Goal: Learn about a topic: Learn about a topic

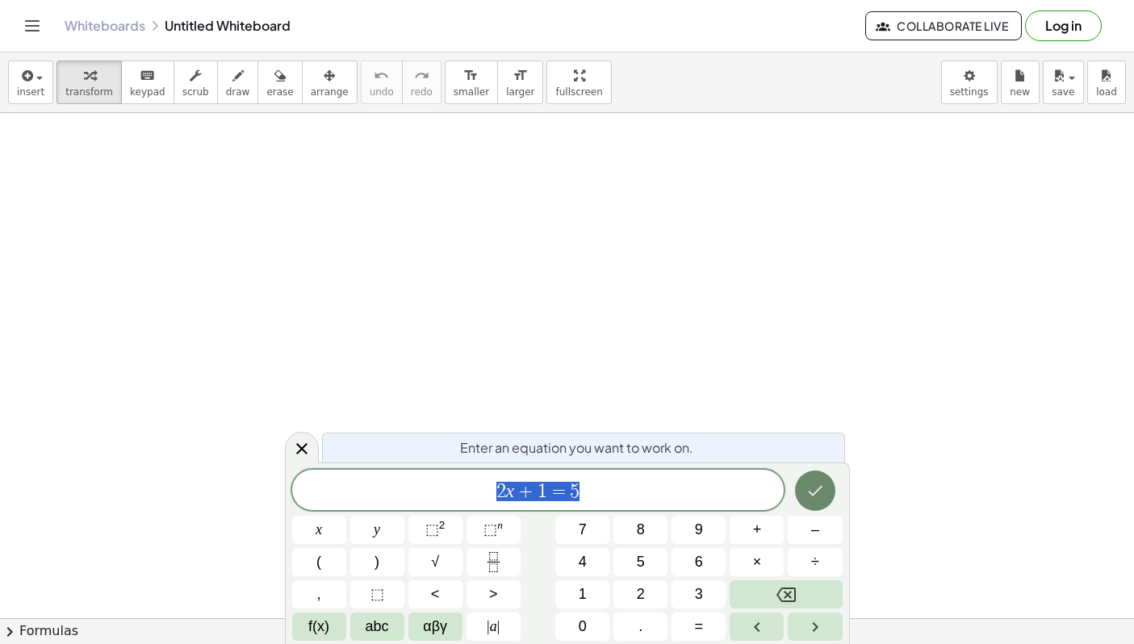
click at [825, 479] on button "Done" at bounding box center [815, 490] width 40 height 40
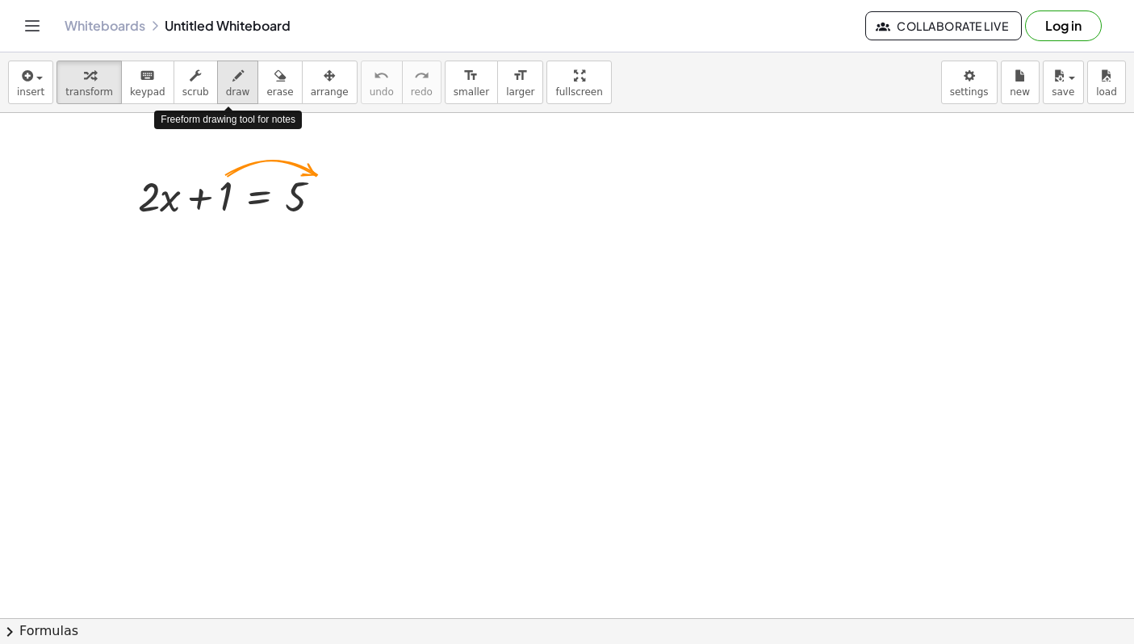
click at [226, 90] on span "draw" at bounding box center [238, 91] width 24 height 11
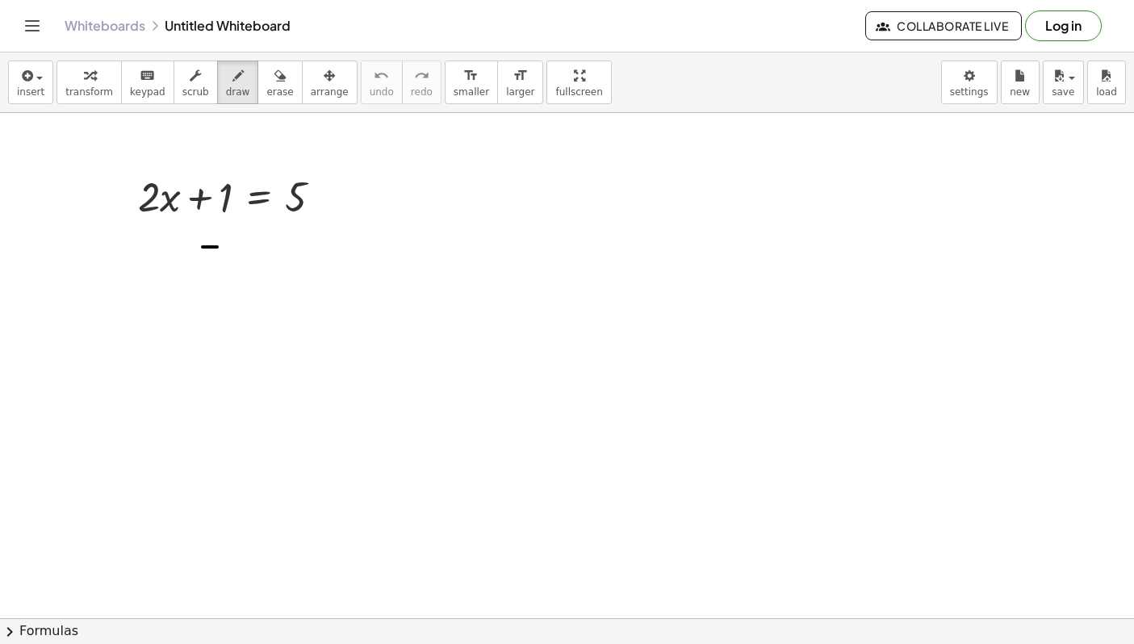
drag, startPoint x: 203, startPoint y: 247, endPoint x: 218, endPoint y: 247, distance: 15.3
drag, startPoint x: 230, startPoint y: 230, endPoint x: 231, endPoint y: 269, distance: 38.7
drag, startPoint x: 274, startPoint y: 250, endPoint x: 295, endPoint y: 252, distance: 20.2
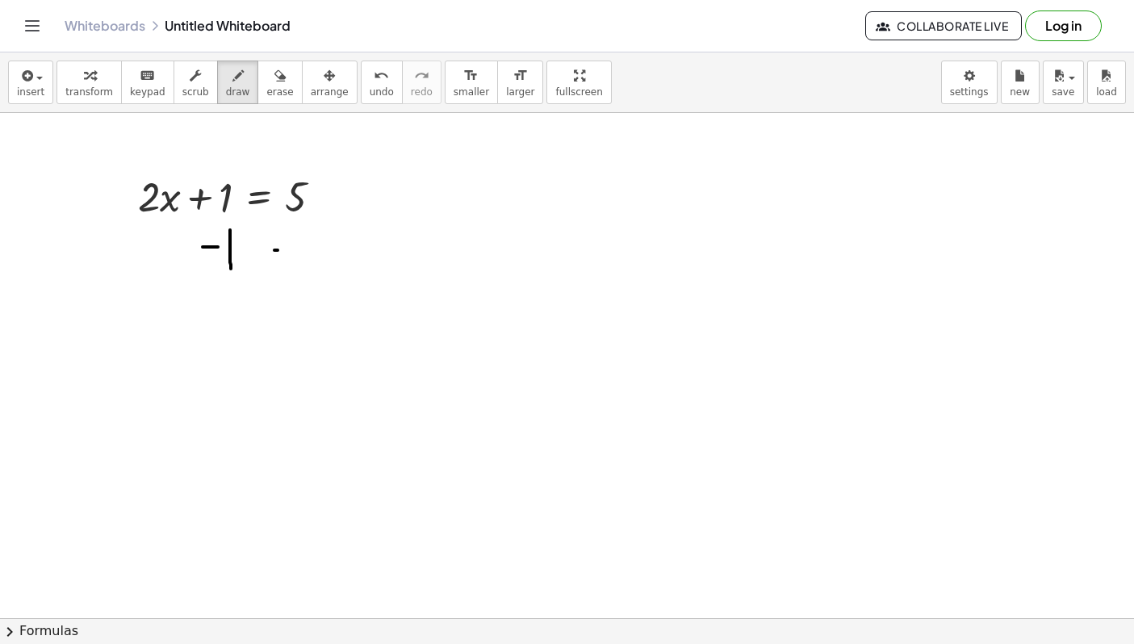
drag, startPoint x: 307, startPoint y: 239, endPoint x: 307, endPoint y: 265, distance: 25.8
click at [90, 86] on span "transform" at bounding box center [89, 91] width 48 height 11
drag, startPoint x: 211, startPoint y: 200, endPoint x: 306, endPoint y: 229, distance: 99.5
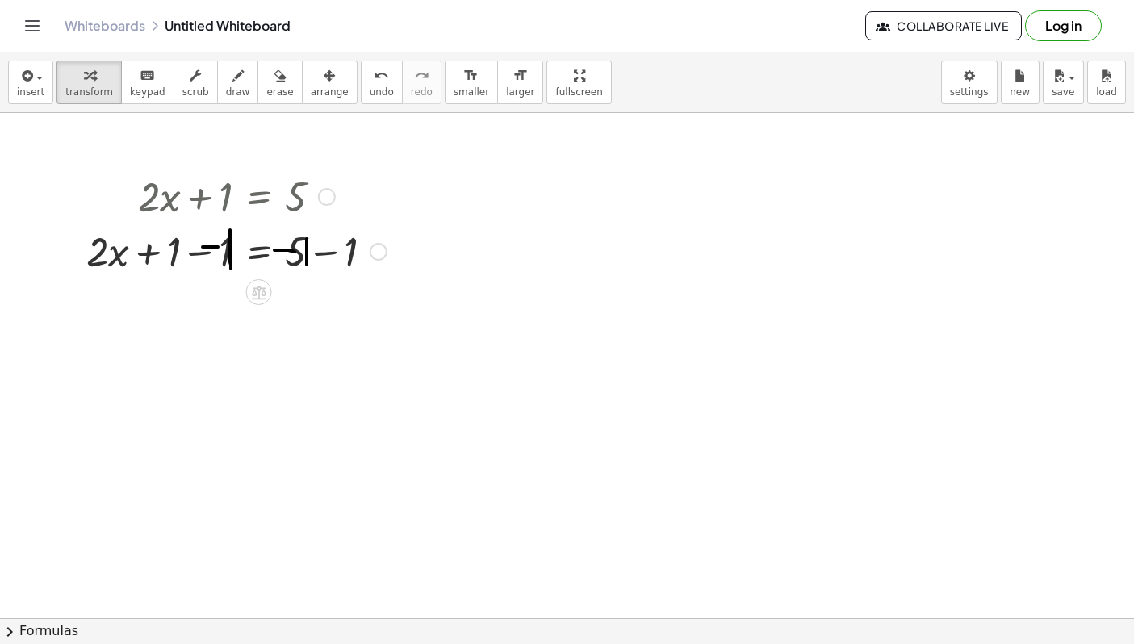
click at [181, 255] on div at bounding box center [236, 250] width 316 height 55
click at [163, 263] on div at bounding box center [236, 250] width 316 height 55
click at [206, 257] on div at bounding box center [236, 250] width 316 height 55
click at [206, 257] on div at bounding box center [262, 250] width 265 height 55
click at [319, 310] on div at bounding box center [236, 305] width 316 height 55
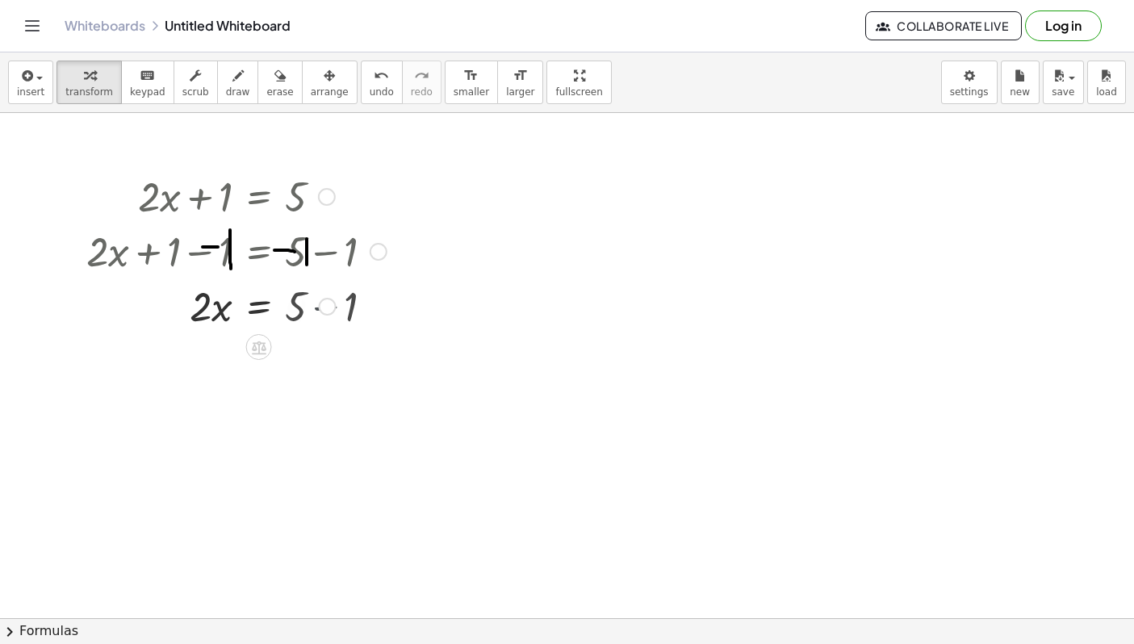
click at [259, 307] on div "· 2 · x = 5 + − 1 4" at bounding box center [259, 307] width 0 height 0
click at [361, 83] on button "undo undo" at bounding box center [382, 83] width 42 height 44
click at [374, 83] on icon "undo" at bounding box center [381, 75] width 15 height 19
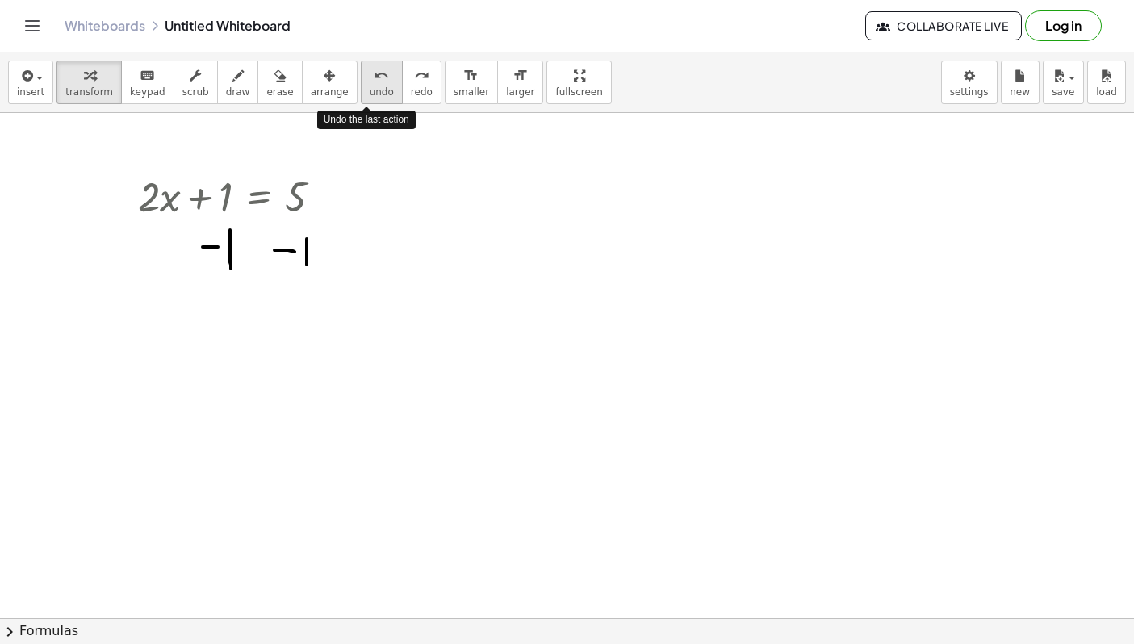
click at [374, 83] on icon "undo" at bounding box center [381, 75] width 15 height 19
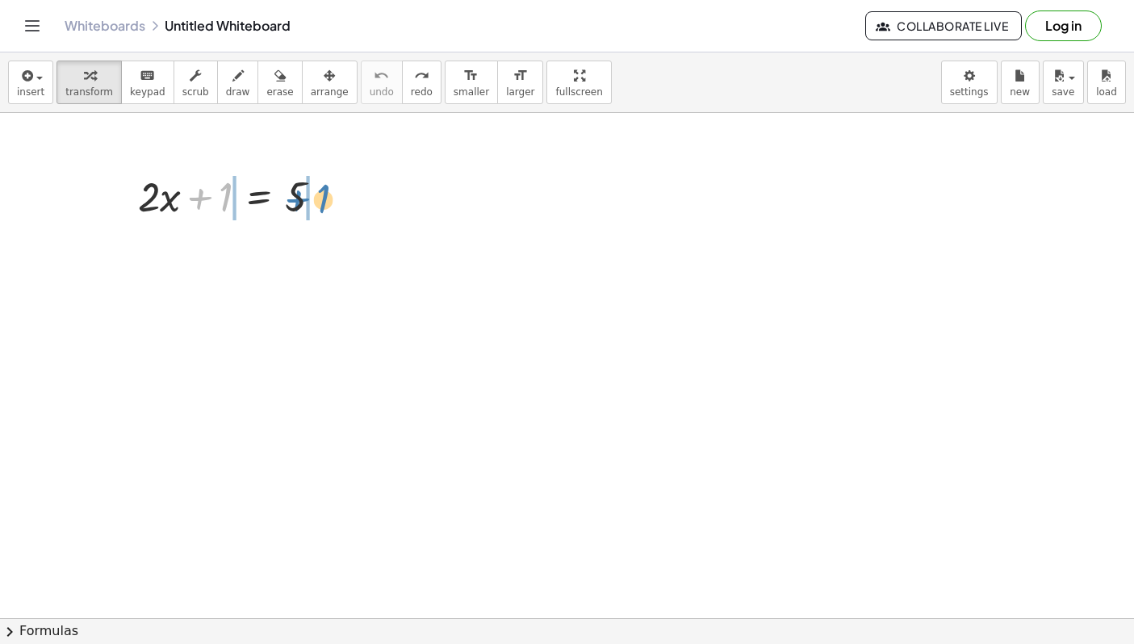
drag, startPoint x: 219, startPoint y: 200, endPoint x: 318, endPoint y: 205, distance: 98.6
click at [318, 205] on div at bounding box center [236, 195] width 213 height 55
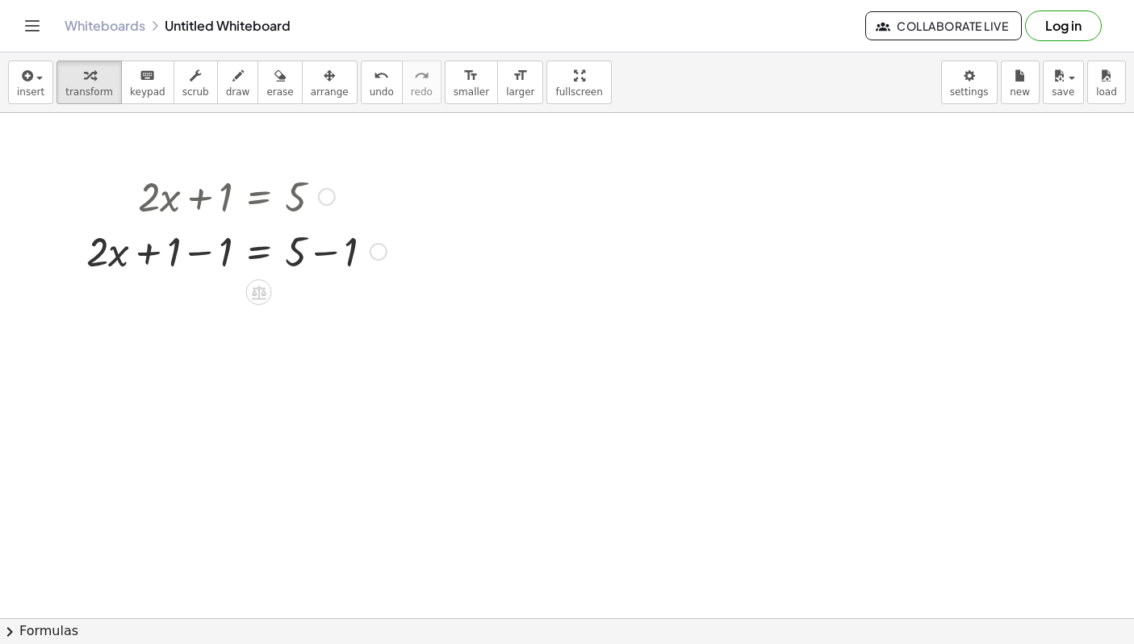
click at [198, 256] on div at bounding box center [236, 250] width 316 height 55
click at [319, 308] on div at bounding box center [236, 305] width 316 height 55
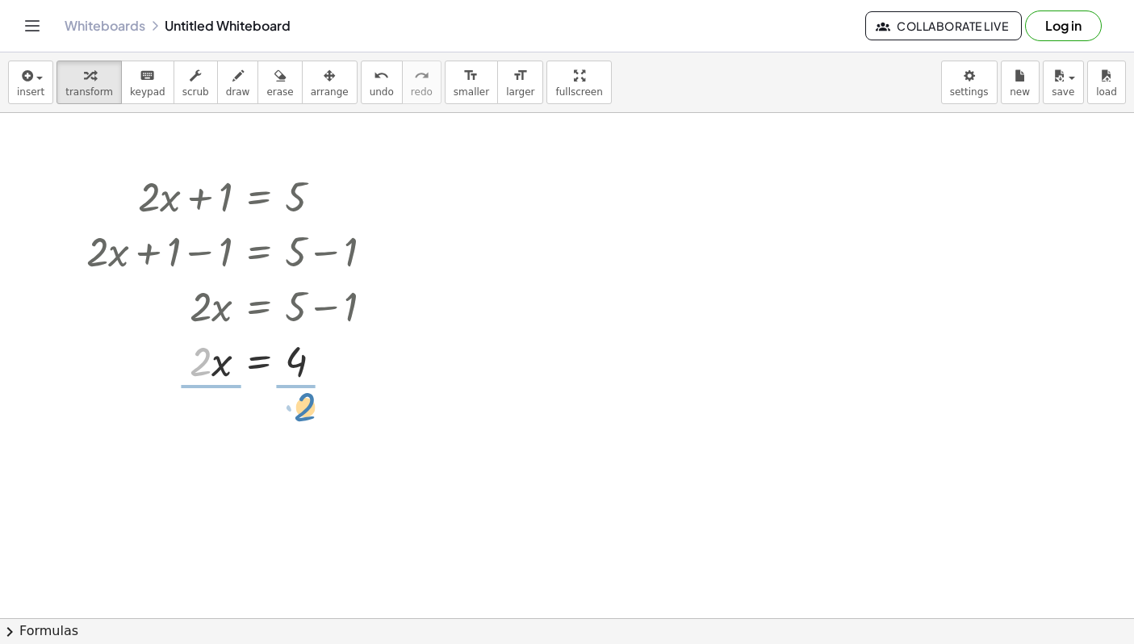
drag, startPoint x: 201, startPoint y: 366, endPoint x: 306, endPoint y: 410, distance: 113.6
click at [219, 426] on div at bounding box center [236, 427] width 316 height 81
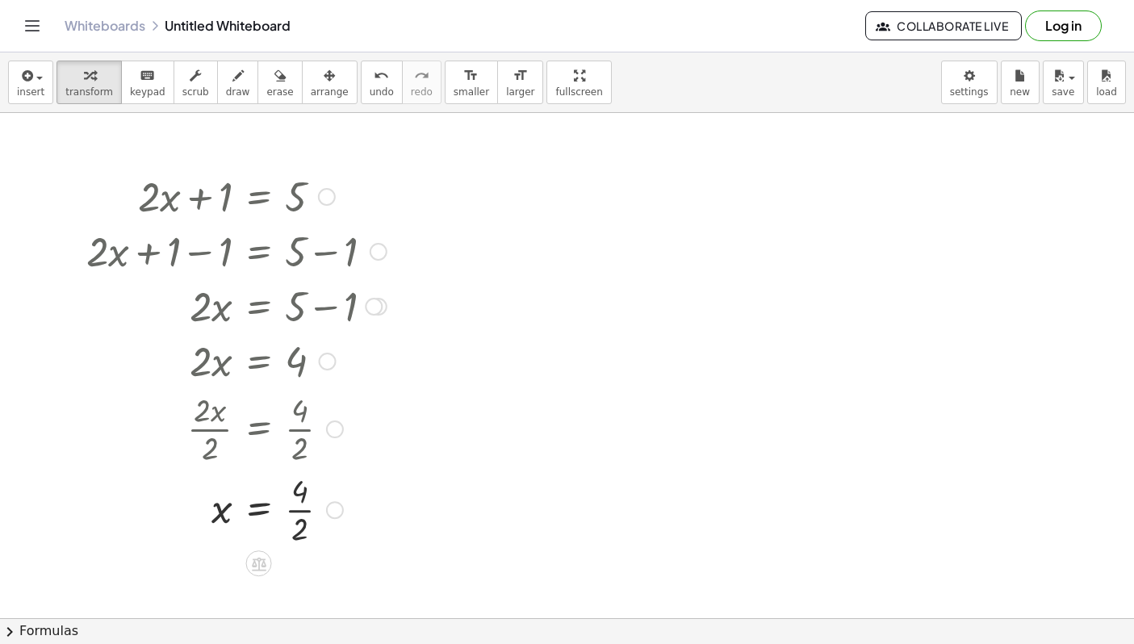
click at [304, 518] on div at bounding box center [236, 508] width 316 height 81
click at [326, 194] on div at bounding box center [327, 197] width 18 height 18
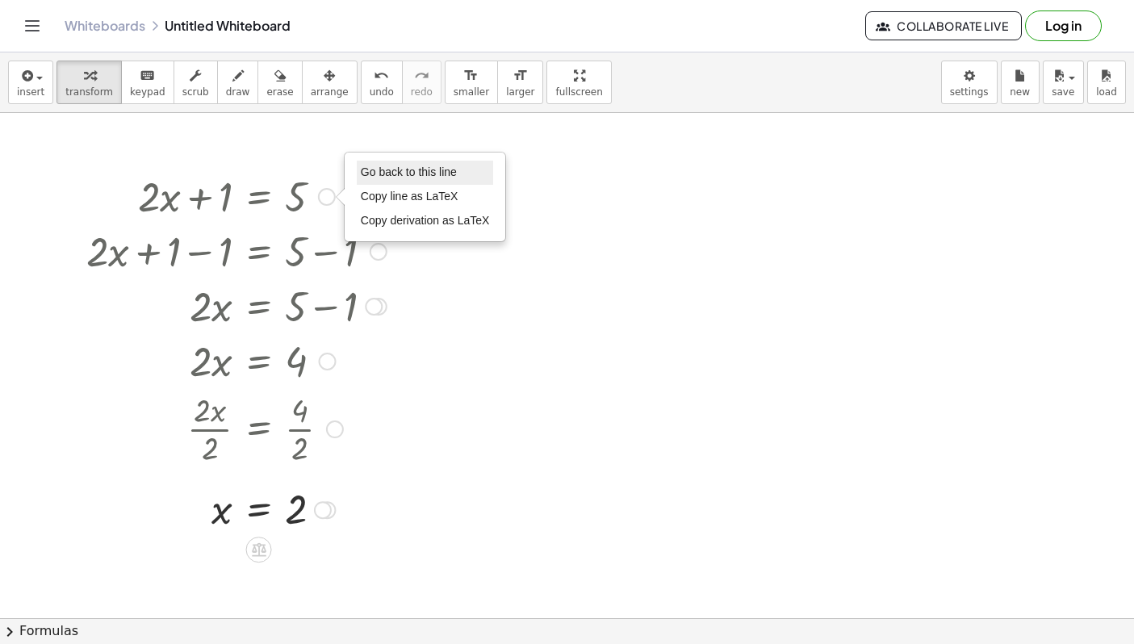
click at [386, 172] on span "Go back to this line" at bounding box center [409, 171] width 96 height 13
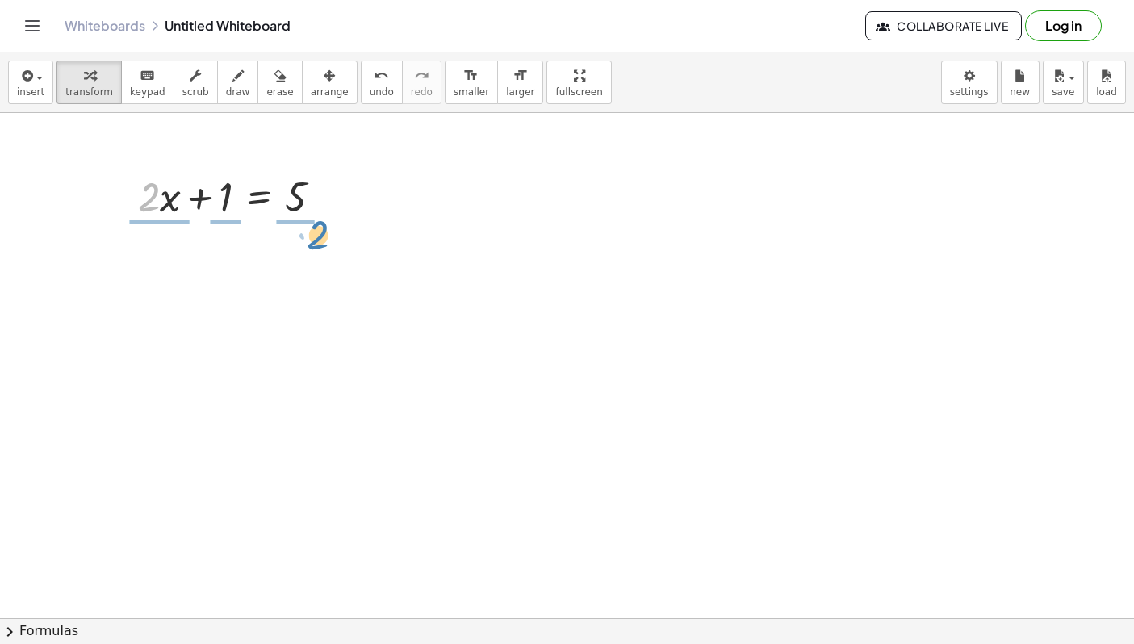
drag, startPoint x: 148, startPoint y: 209, endPoint x: 311, endPoint y: 243, distance: 167.3
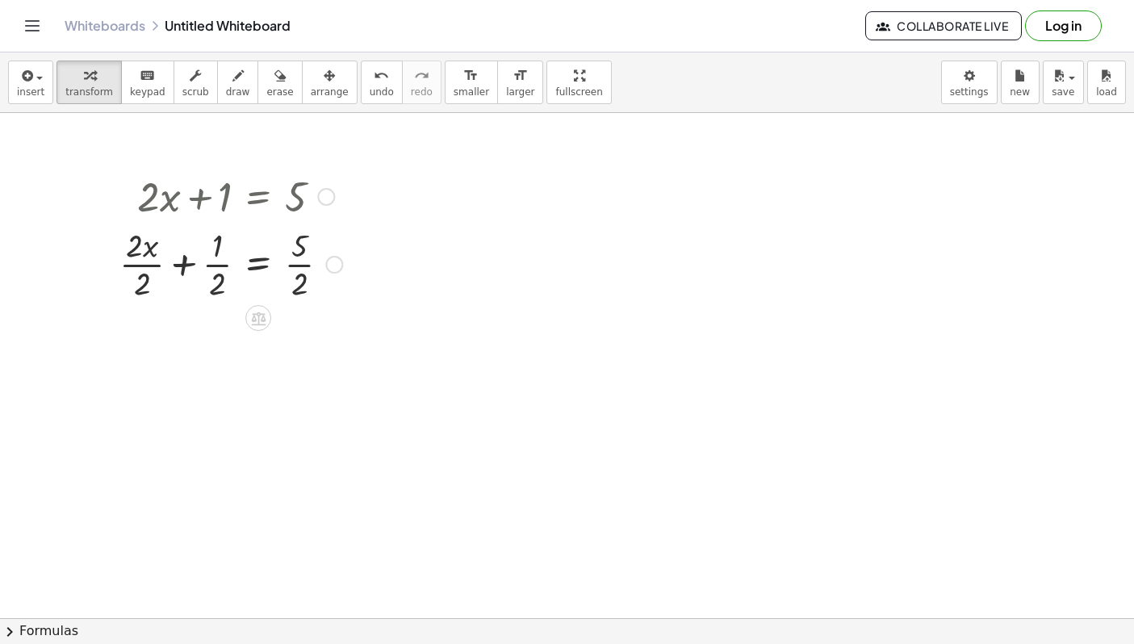
click at [169, 262] on div at bounding box center [230, 263] width 239 height 81
click at [132, 269] on div at bounding box center [230, 263] width 239 height 81
click at [337, 266] on div at bounding box center [334, 265] width 18 height 18
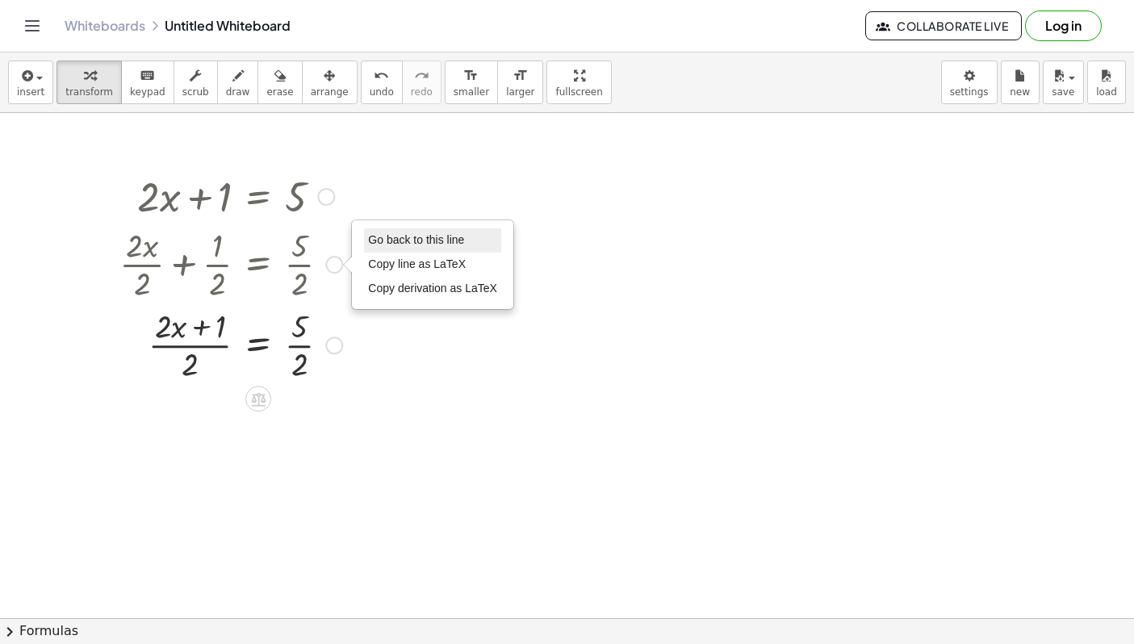
click at [400, 243] on span "Go back to this line" at bounding box center [416, 239] width 96 height 13
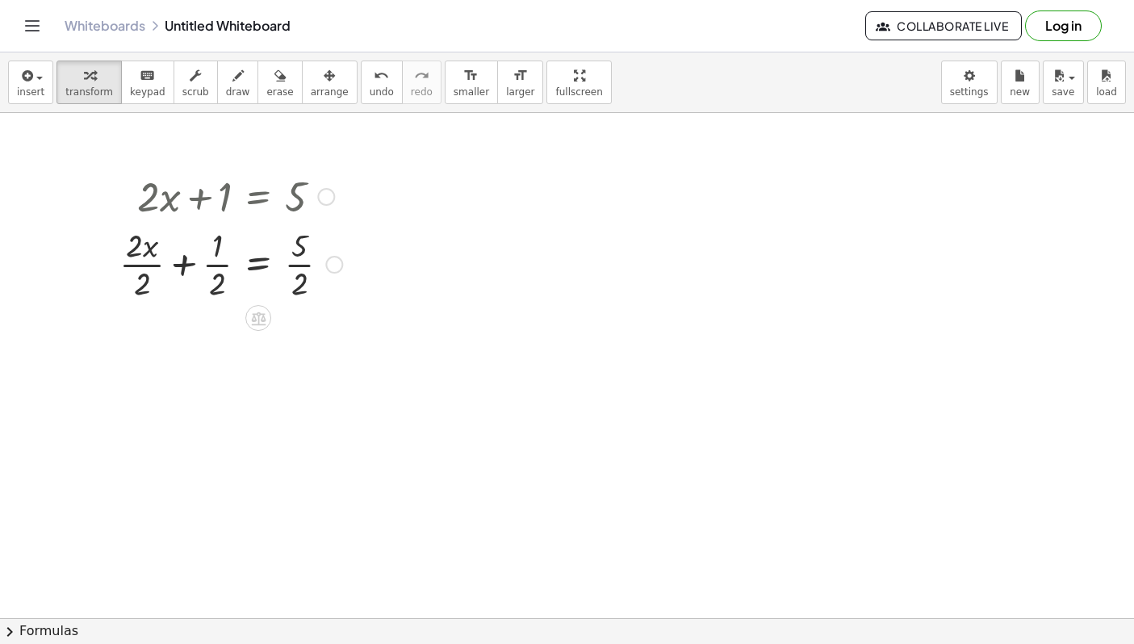
click at [149, 265] on div at bounding box center [230, 263] width 239 height 81
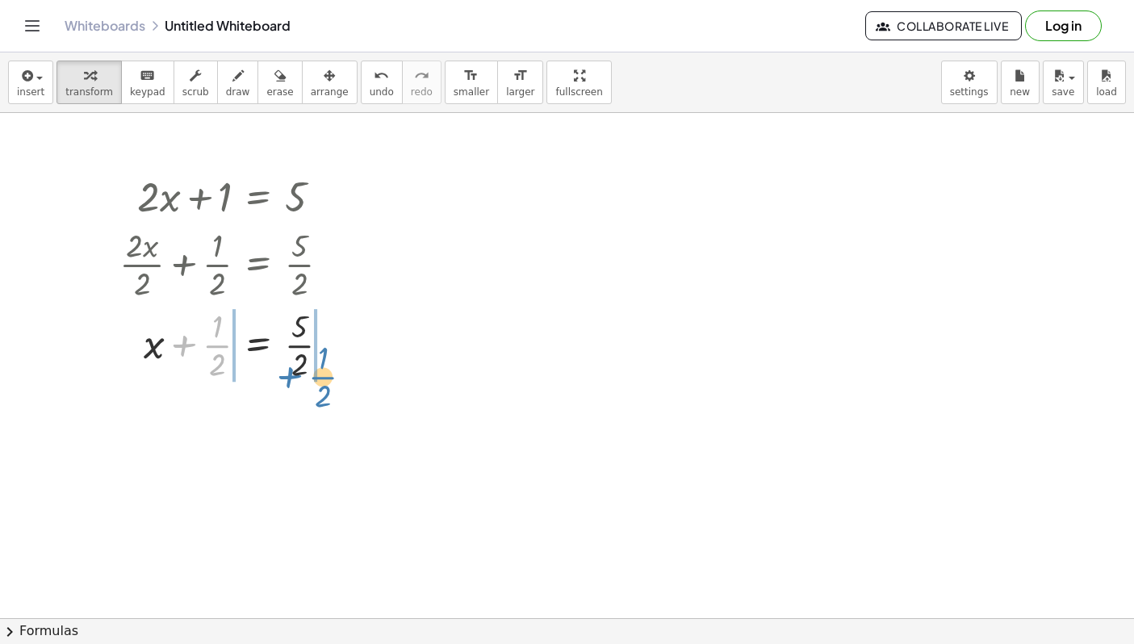
drag, startPoint x: 194, startPoint y: 340, endPoint x: 299, endPoint y: 372, distance: 110.3
click at [299, 372] on div at bounding box center [230, 343] width 239 height 81
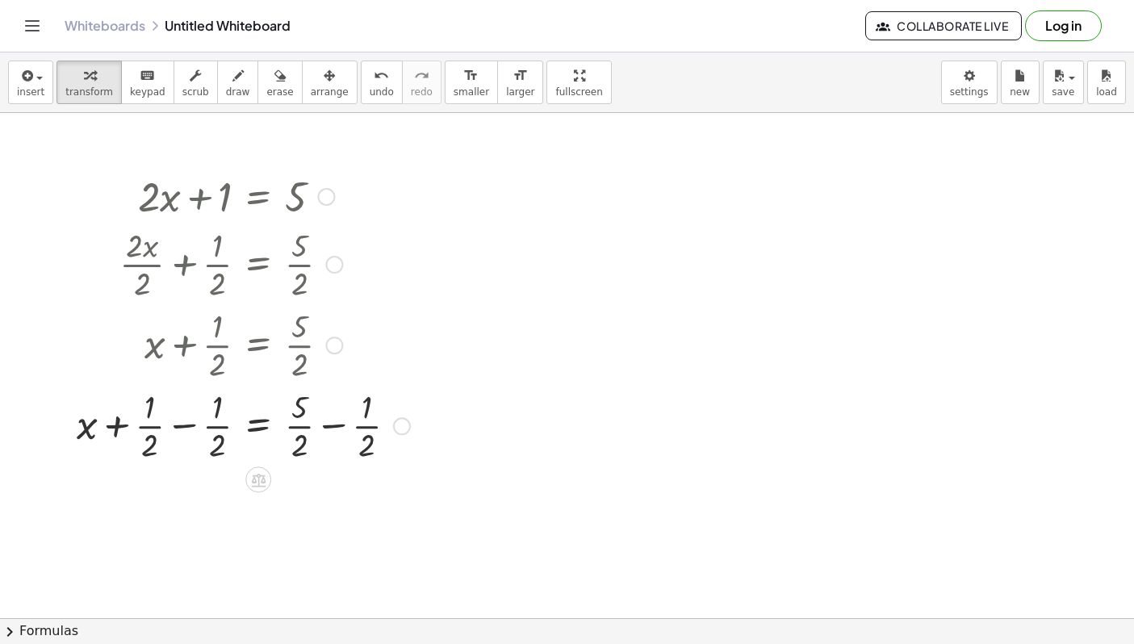
click at [182, 431] on div at bounding box center [243, 424] width 349 height 81
click at [340, 512] on div at bounding box center [243, 505] width 349 height 81
click at [296, 510] on div at bounding box center [243, 505] width 349 height 81
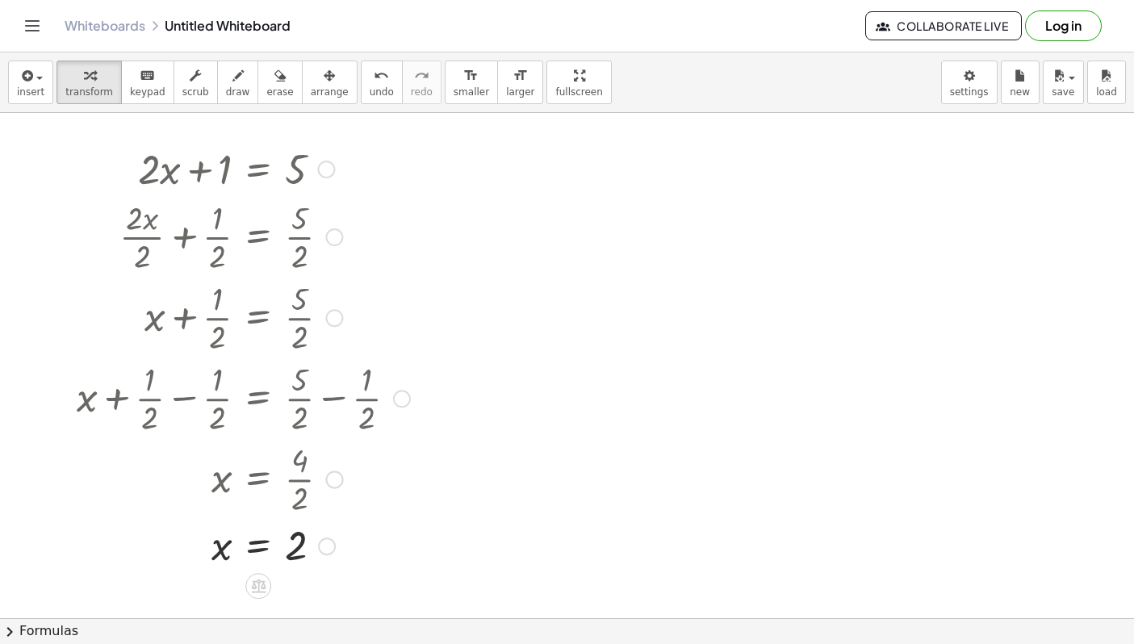
scroll to position [28, 0]
click at [250, 585] on icon at bounding box center [258, 585] width 17 height 17
click at [366, 574] on div "+ · 2 · x + 1 = 5 + · 2 · x · 2 + · 1 · 2 = · 5 · 2 + x + · 1 · 2 = · 5 · 2 + x…" at bounding box center [567, 642] width 1134 height 1115
click at [374, 82] on icon "undo" at bounding box center [381, 75] width 15 height 19
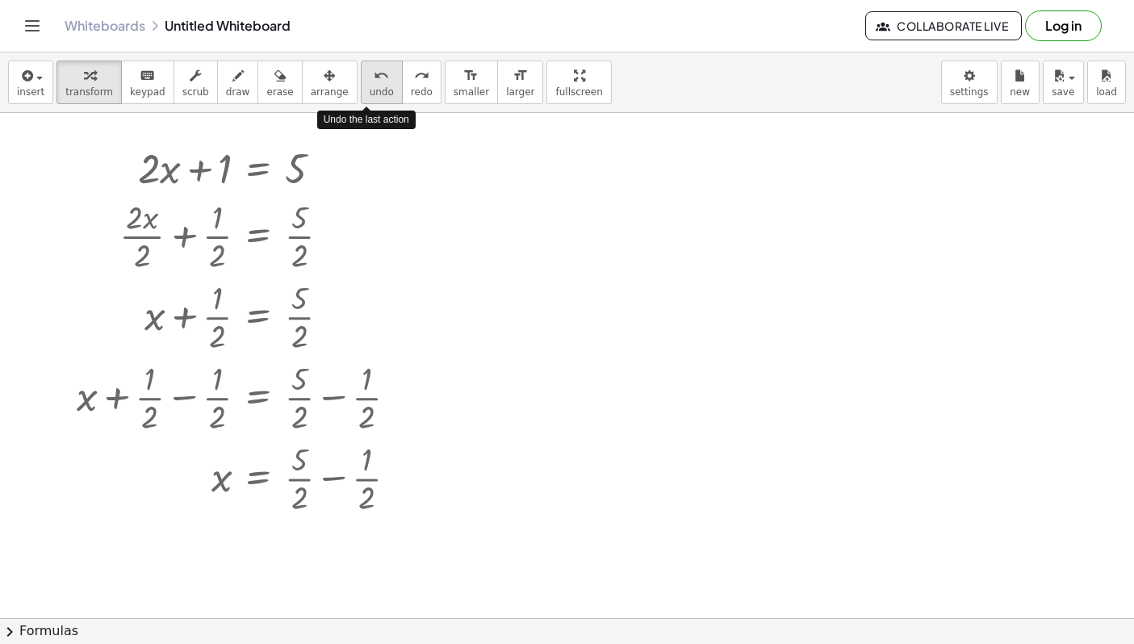
click at [374, 82] on icon "undo" at bounding box center [381, 75] width 15 height 19
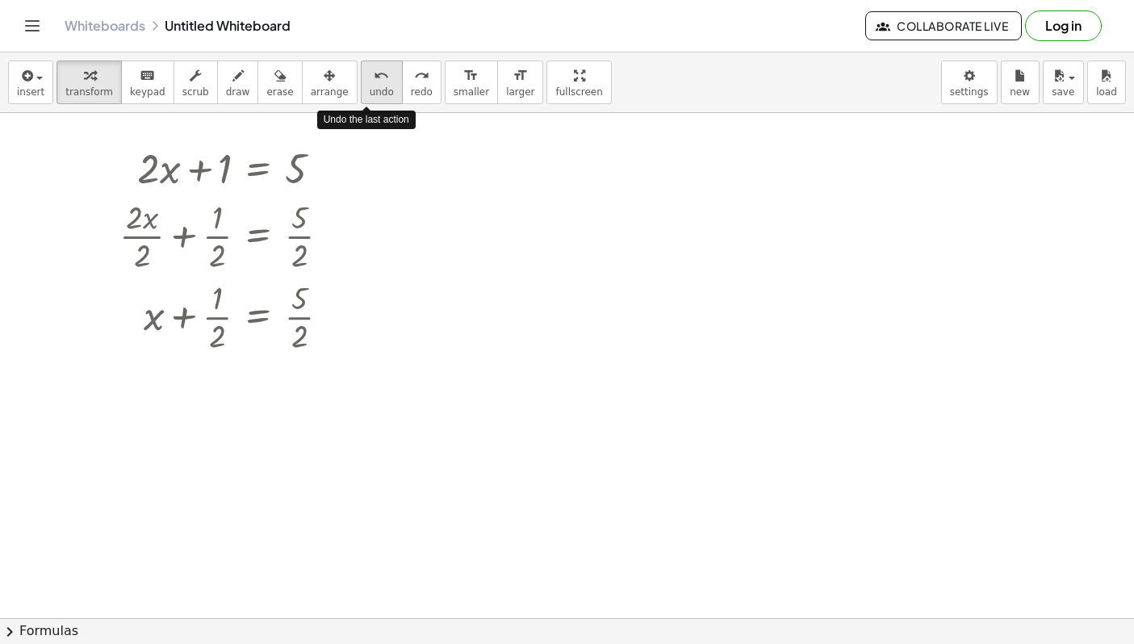
click at [374, 82] on icon "undo" at bounding box center [381, 75] width 15 height 19
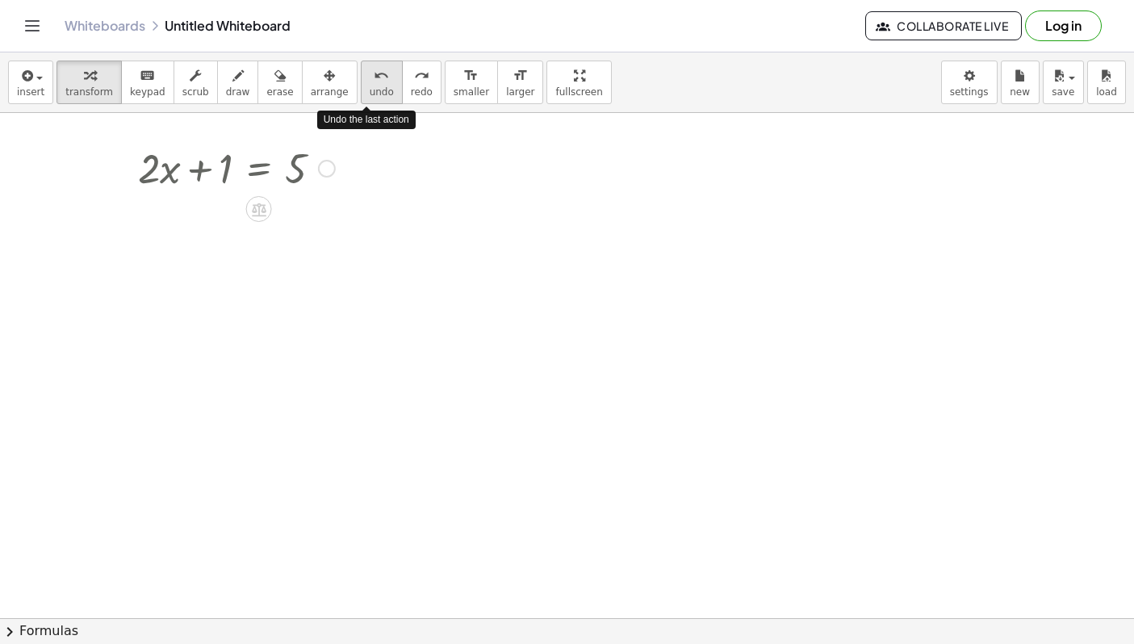
click at [374, 82] on icon "undo" at bounding box center [381, 75] width 15 height 19
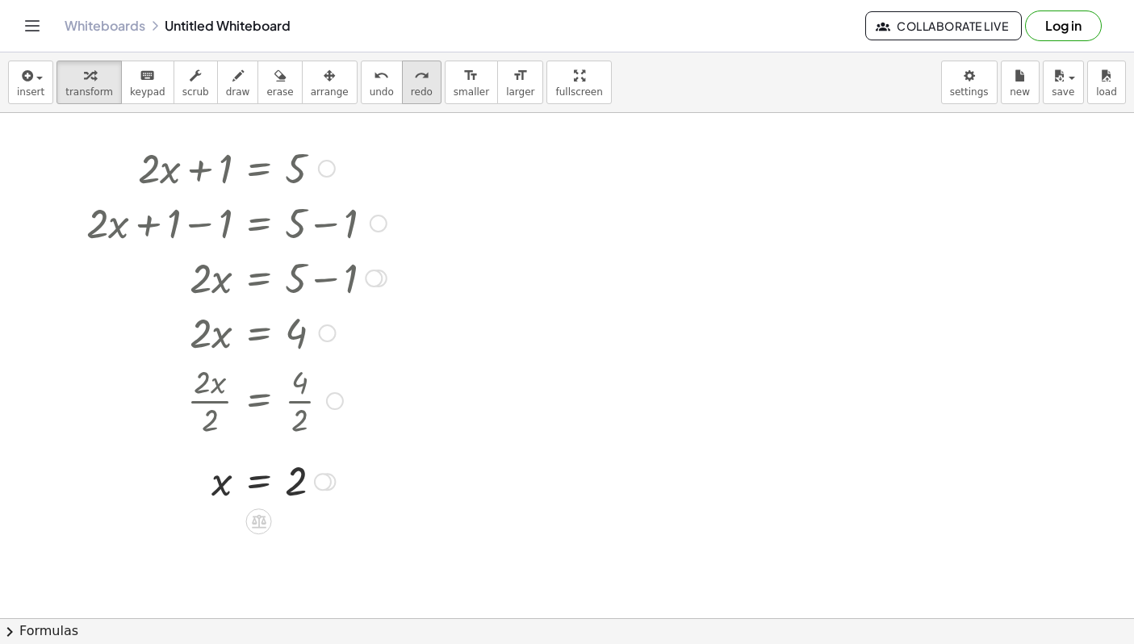
click at [414, 84] on icon "redo" at bounding box center [421, 75] width 15 height 19
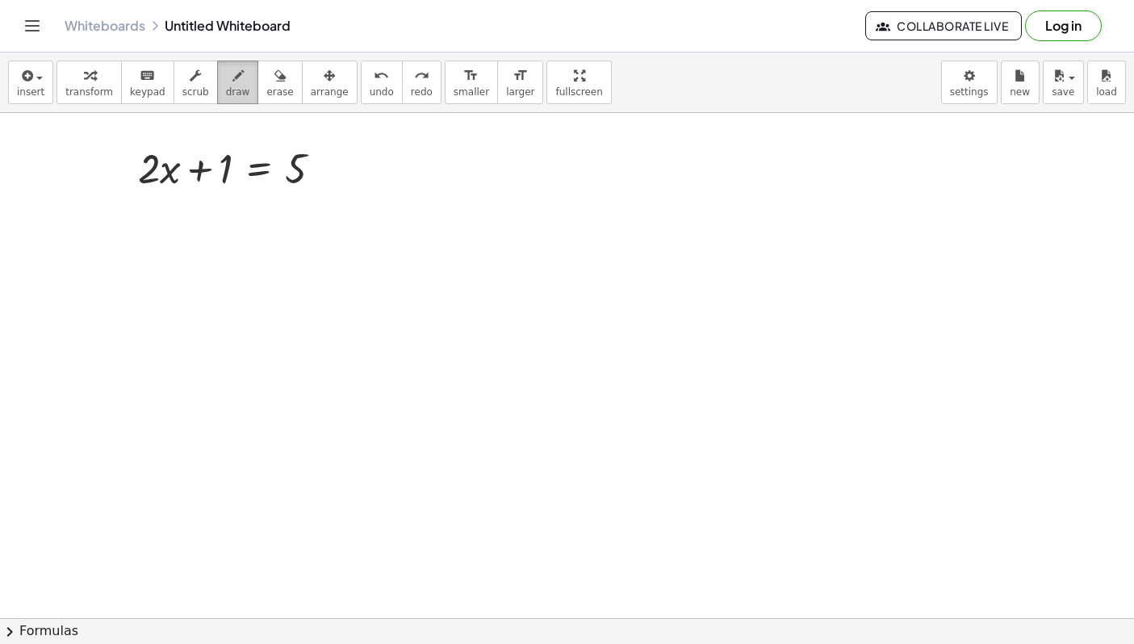
click at [232, 76] on icon "button" at bounding box center [237, 75] width 11 height 19
drag, startPoint x: 198, startPoint y: 211, endPoint x: 216, endPoint y: 211, distance: 17.8
click at [216, 211] on div at bounding box center [567, 642] width 1134 height 1115
drag, startPoint x: 227, startPoint y: 198, endPoint x: 227, endPoint y: 231, distance: 32.3
click at [227, 231] on div at bounding box center [567, 642] width 1134 height 1115
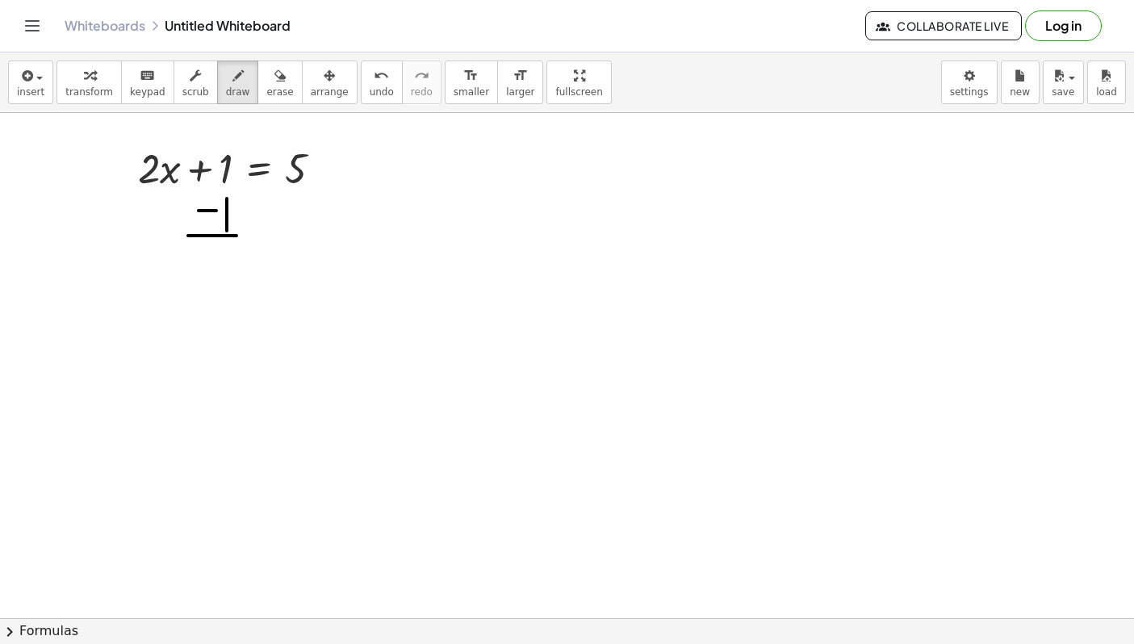
drag, startPoint x: 236, startPoint y: 236, endPoint x: 188, endPoint y: 236, distance: 48.4
click at [188, 236] on div at bounding box center [567, 642] width 1134 height 1115
drag, startPoint x: 275, startPoint y: 212, endPoint x: 302, endPoint y: 212, distance: 26.6
click at [302, 212] on div at bounding box center [567, 642] width 1134 height 1115
drag, startPoint x: 313, startPoint y: 200, endPoint x: 313, endPoint y: 237, distance: 37.1
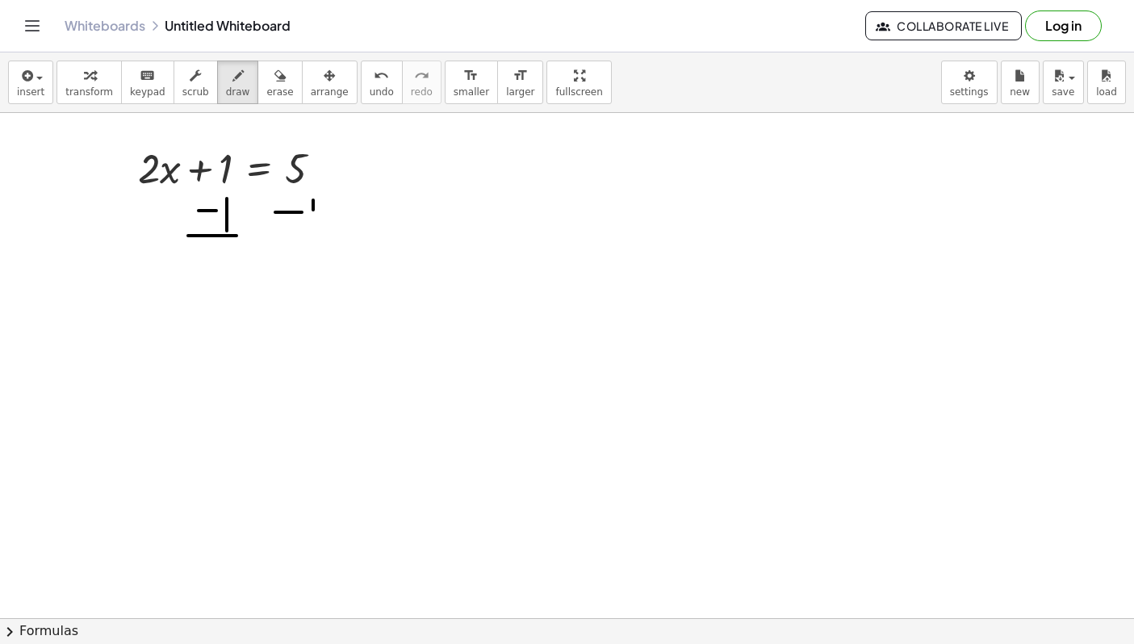
click at [313, 237] on div at bounding box center [567, 642] width 1134 height 1115
drag, startPoint x: 331, startPoint y: 244, endPoint x: 268, endPoint y: 244, distance: 62.9
click at [268, 244] on div at bounding box center [567, 642] width 1134 height 1115
drag, startPoint x: 228, startPoint y: 150, endPoint x: 207, endPoint y: 222, distance: 74.6
click at [207, 222] on div at bounding box center [567, 642] width 1134 height 1115
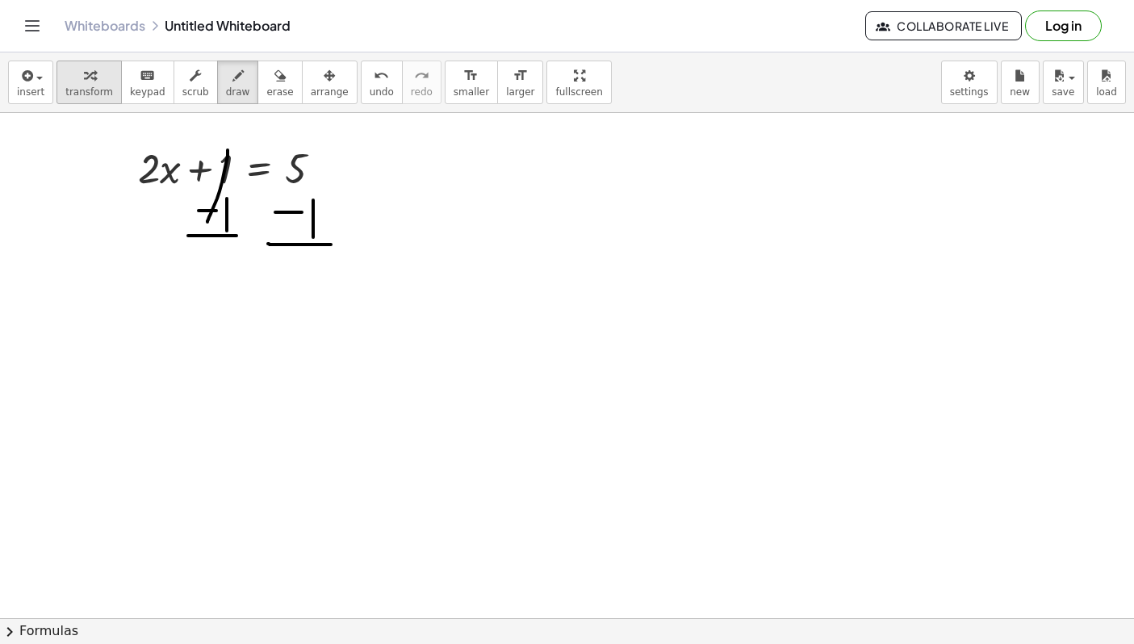
click at [102, 86] on span "transform" at bounding box center [89, 91] width 48 height 11
click at [301, 211] on div at bounding box center [567, 642] width 1134 height 1115
click at [290, 187] on div at bounding box center [236, 167] width 213 height 55
click at [322, 174] on div at bounding box center [327, 169] width 18 height 18
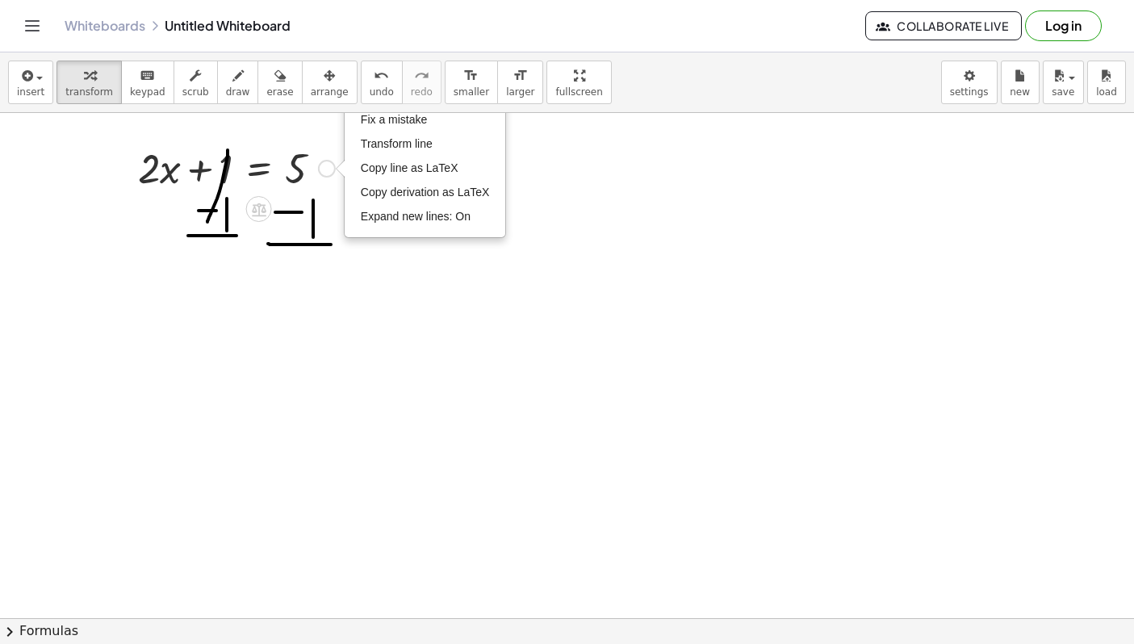
click at [322, 174] on div "Fix a mistake Transform line Copy line as LaTeX Copy derivation as LaTeX Expand…" at bounding box center [327, 169] width 18 height 18
click at [366, 126] on span "Fix a mistake" at bounding box center [394, 119] width 66 height 13
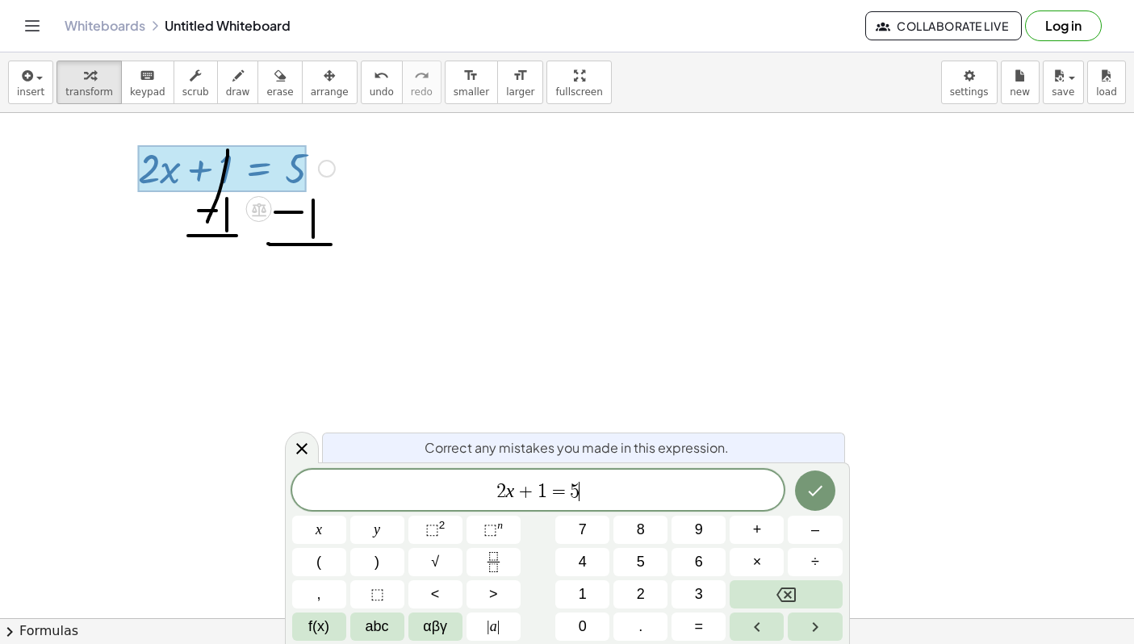
click at [508, 240] on div at bounding box center [567, 642] width 1134 height 1115
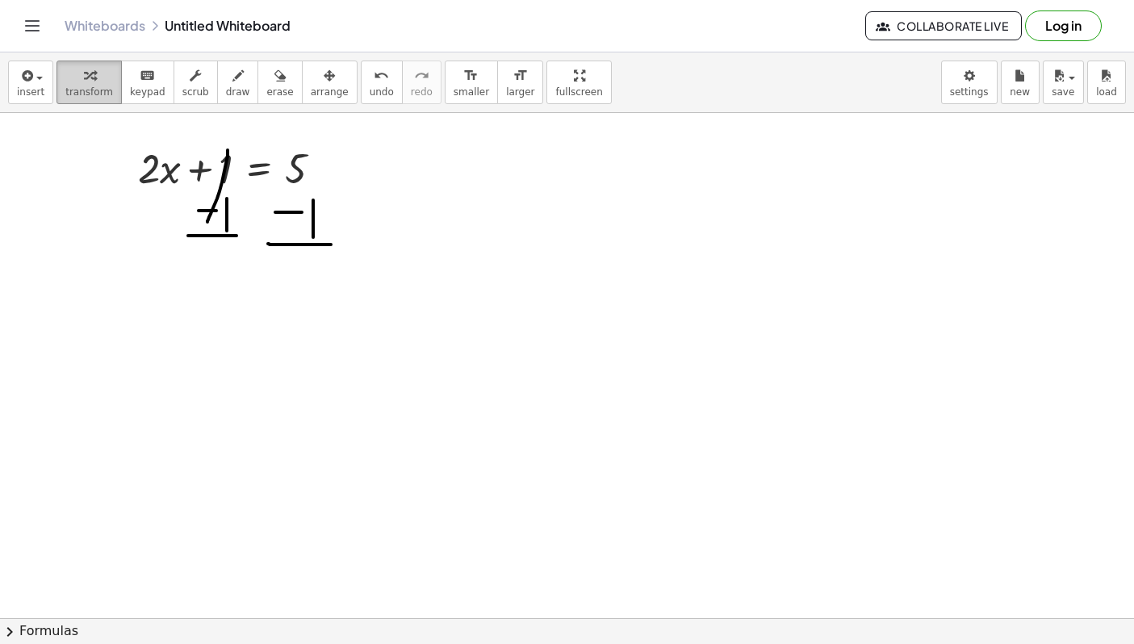
click at [85, 85] on icon "button" at bounding box center [89, 75] width 11 height 19
click at [374, 81] on icon "undo" at bounding box center [381, 75] width 15 height 19
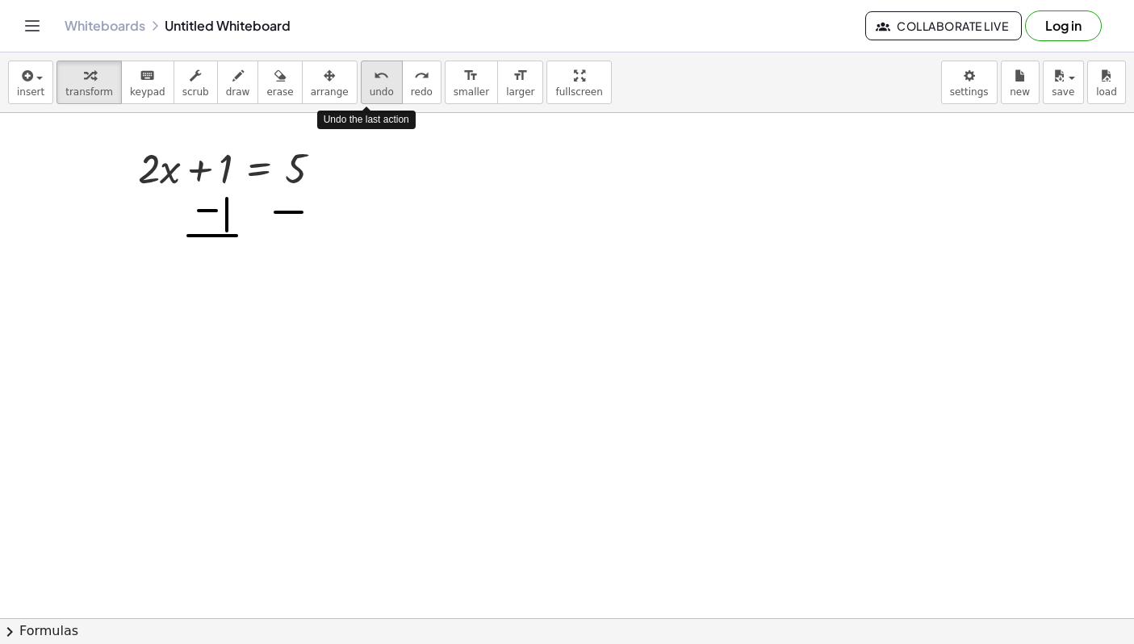
click at [374, 81] on icon "undo" at bounding box center [381, 75] width 15 height 19
